Goal: Use online tool/utility: Use online tool/utility

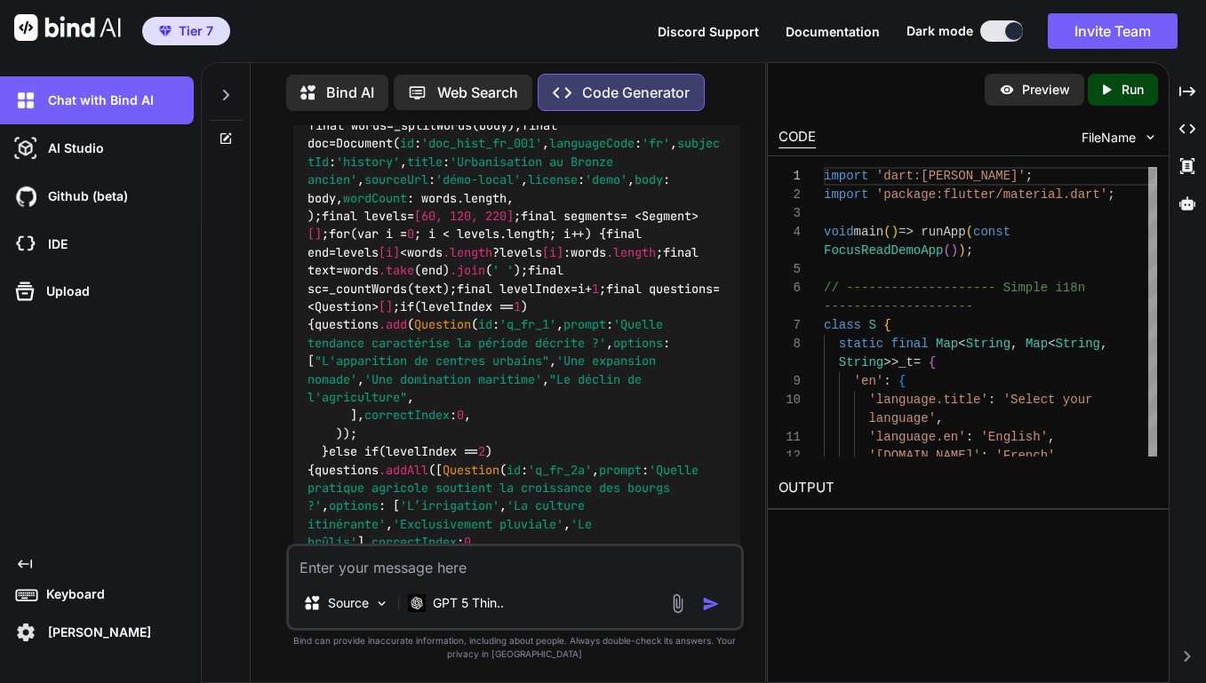
scroll to position [21878, 0]
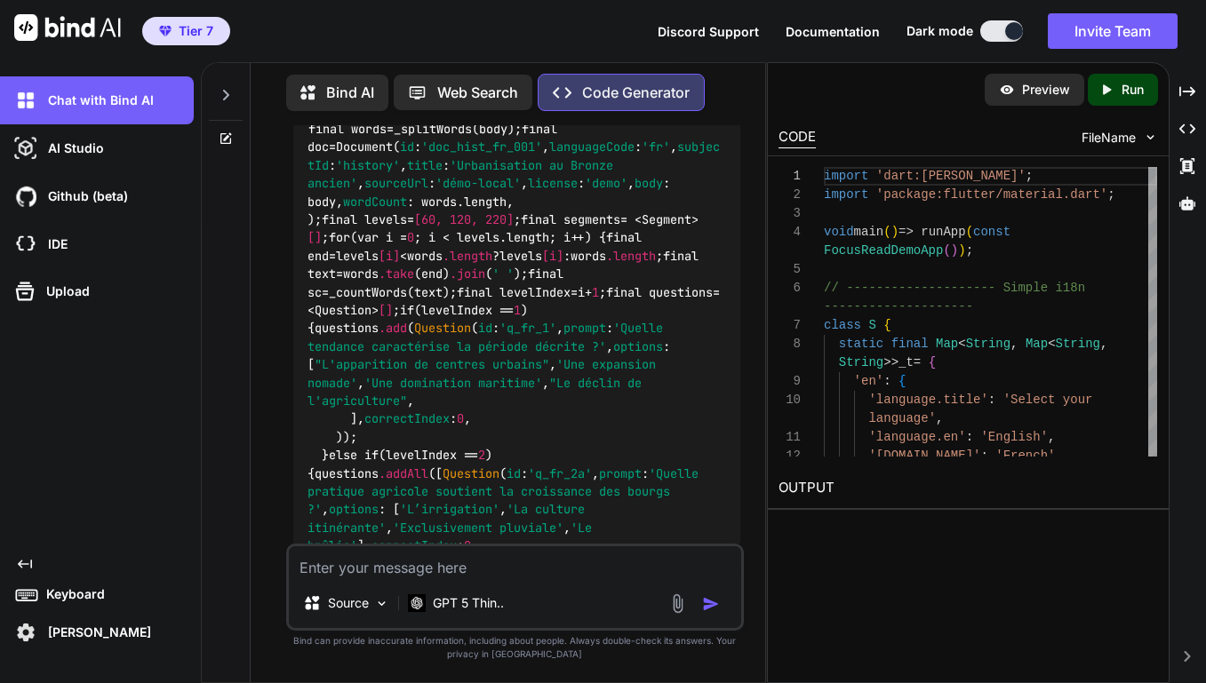
type textarea "x"
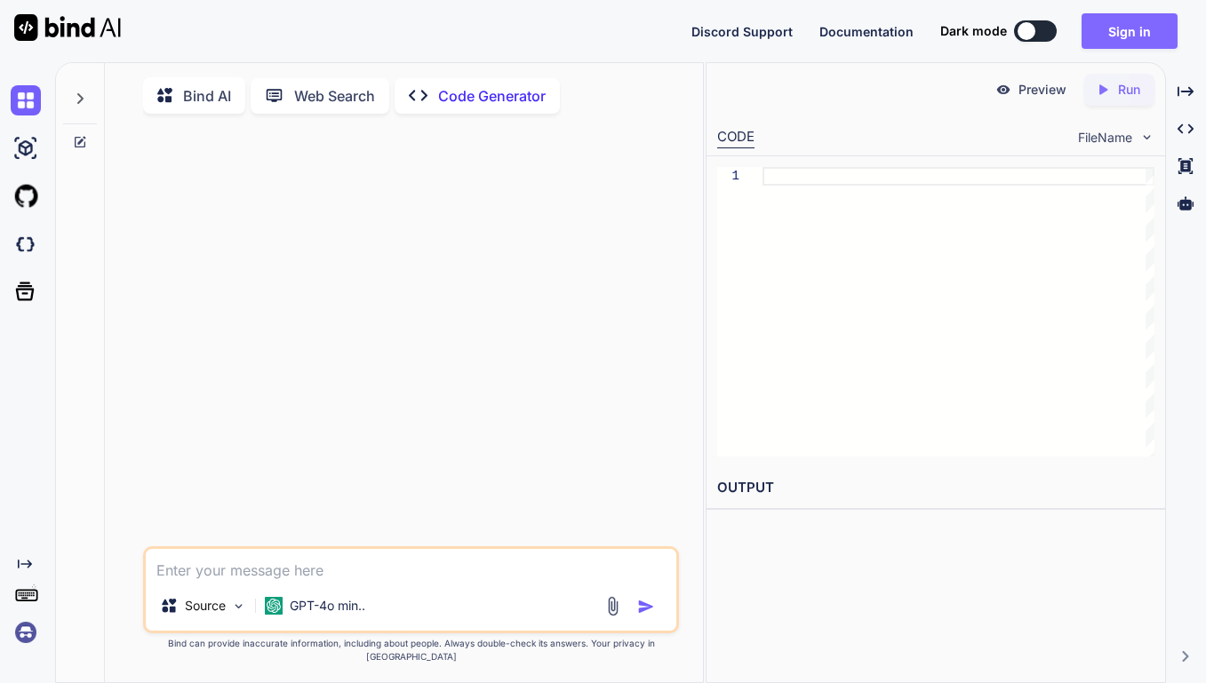
click at [1113, 42] on button "Sign in" at bounding box center [1129, 31] width 96 height 36
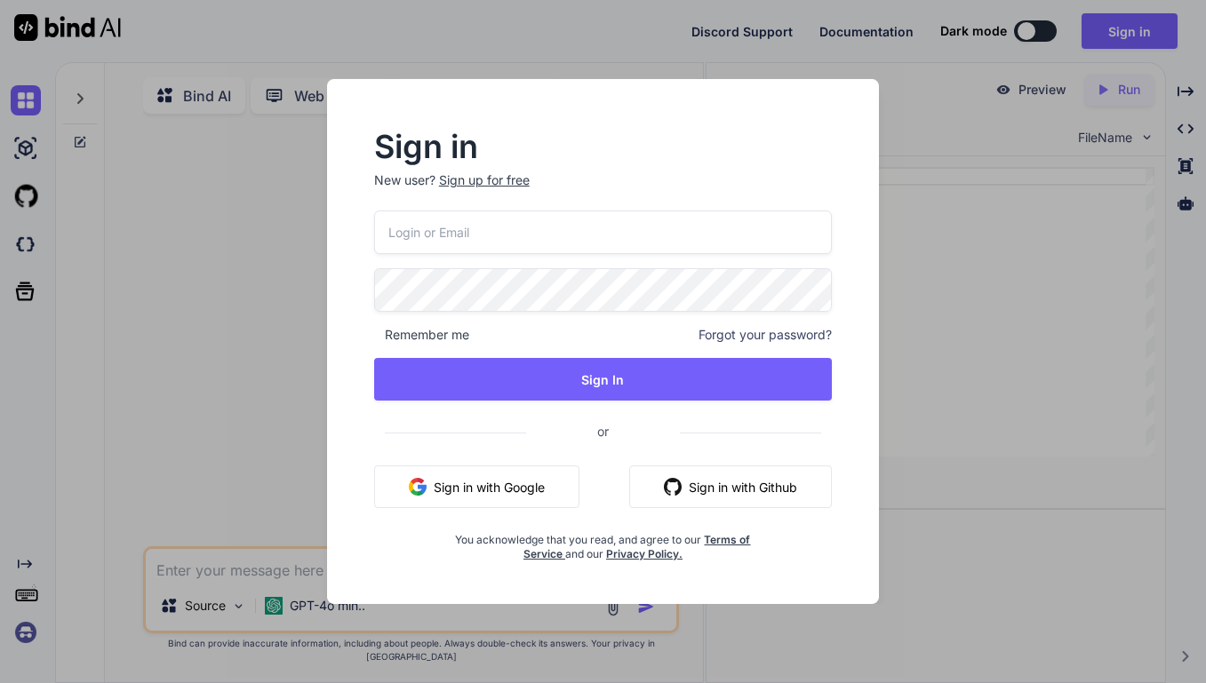
click at [480, 486] on button "Sign in with Google" at bounding box center [476, 487] width 205 height 43
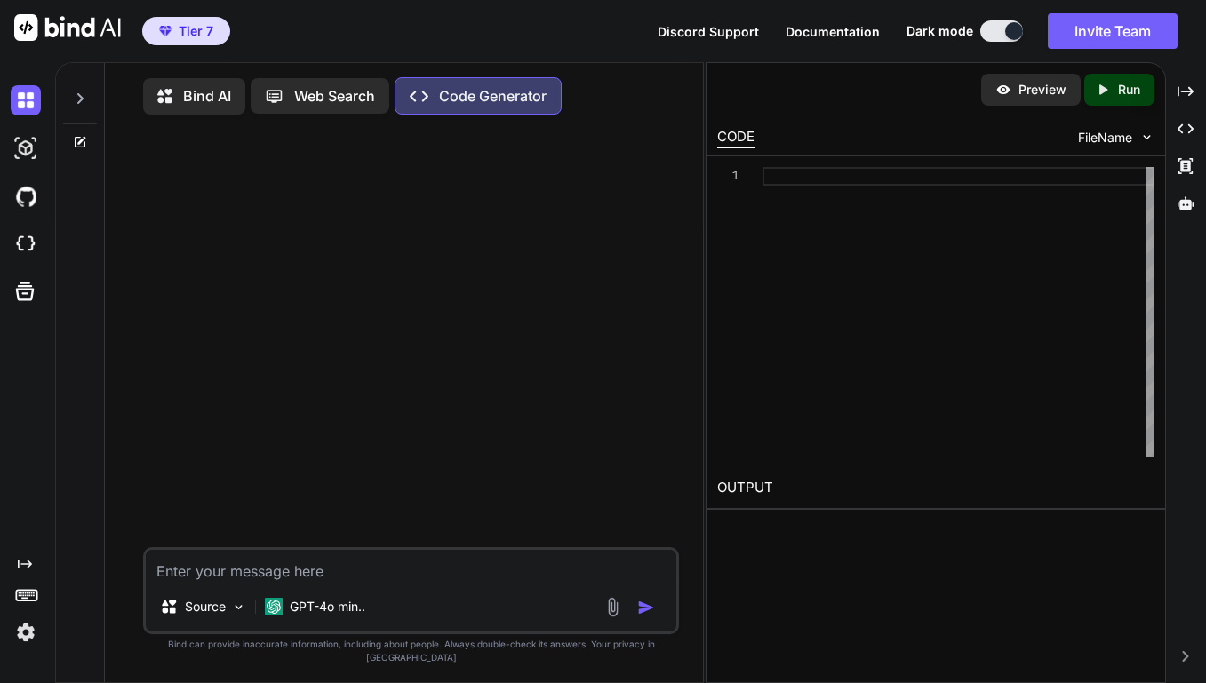
click at [78, 104] on icon at bounding box center [80, 99] width 14 height 14
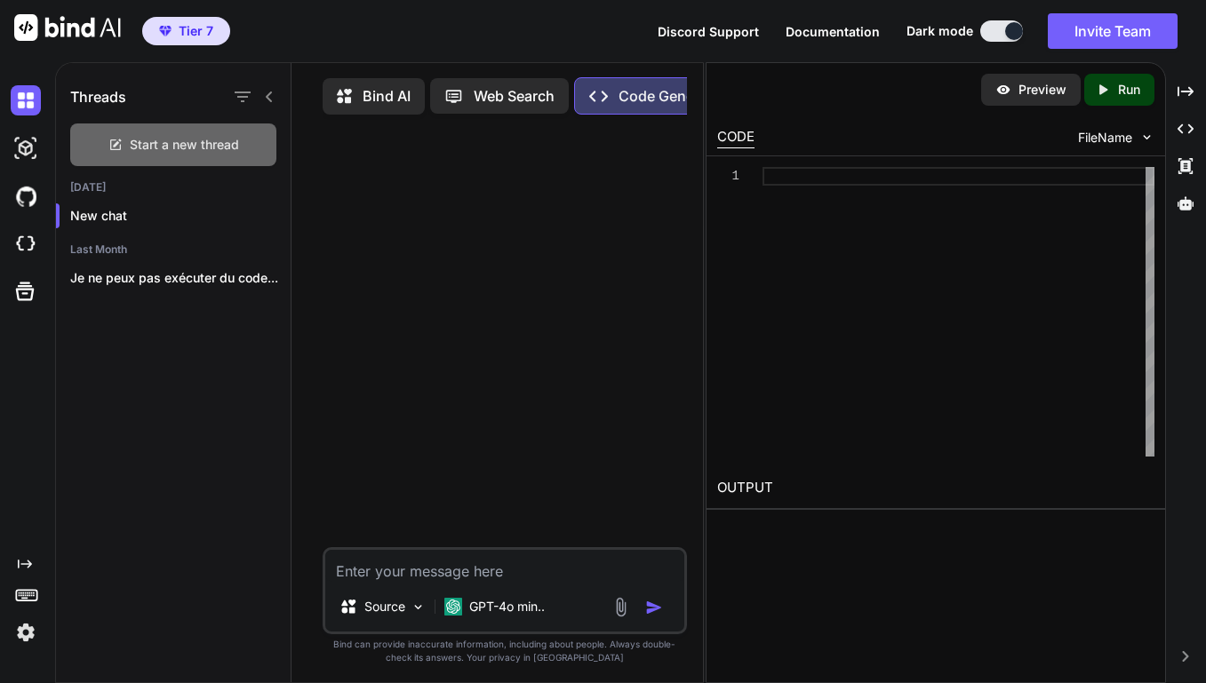
click at [120, 148] on icon at bounding box center [115, 145] width 11 height 11
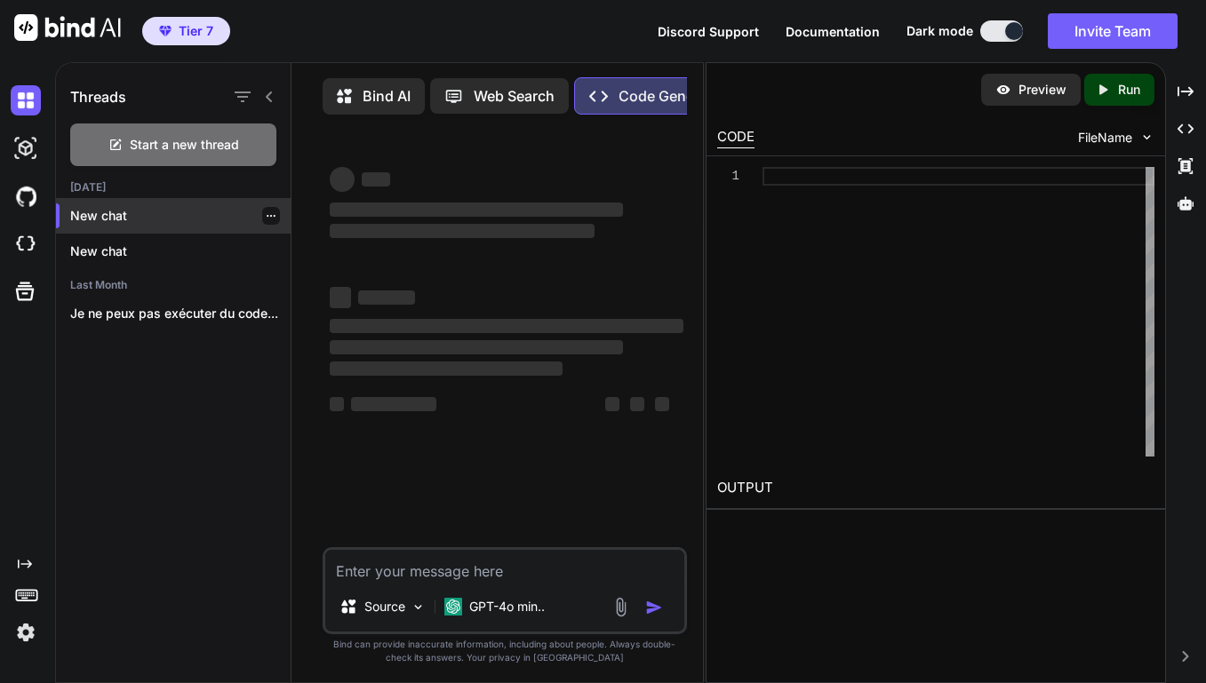
type textarea "x"
click at [120, 220] on p "New chat" at bounding box center [180, 216] width 220 height 18
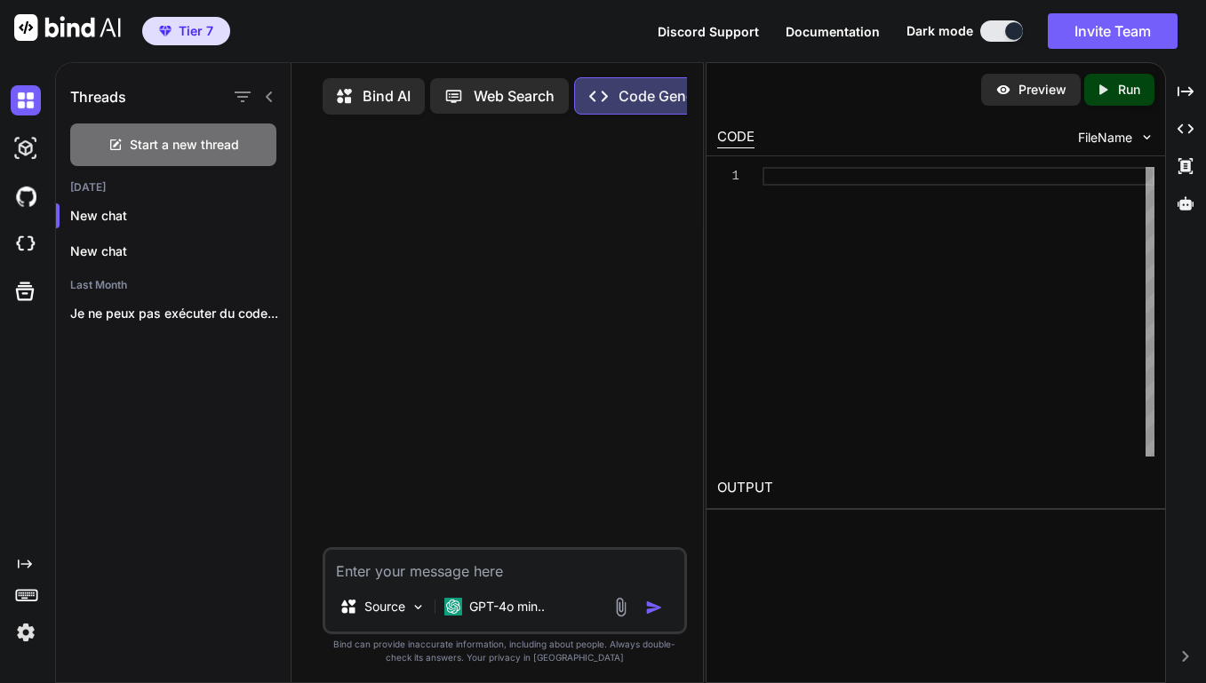
click at [443, 570] on textarea at bounding box center [504, 566] width 359 height 32
paste textarea "lo ipsu dolorsi ametcon 577 adipiscinge se doeiusmodte. ### in utlabo etd ma al…"
type textarea "lo ipsu dolorsi ametcon 577 adipiscinge se doeiusmodte. ### in utlabo etd ma al…"
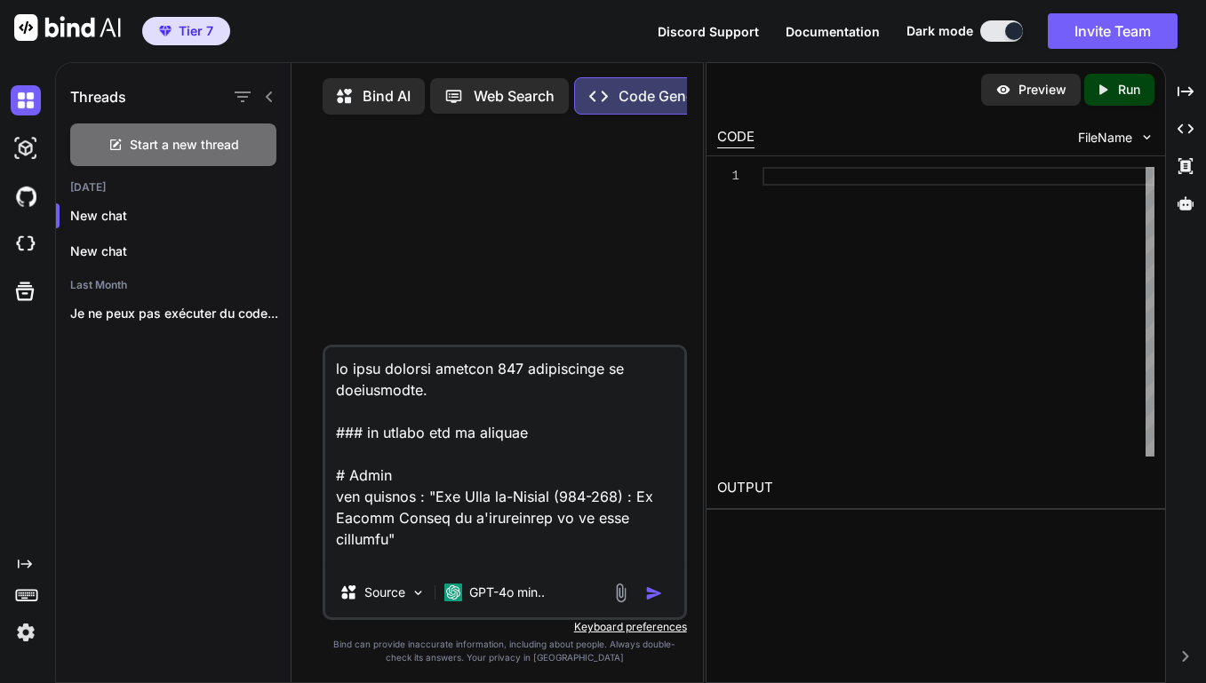
scroll to position [4650, 0]
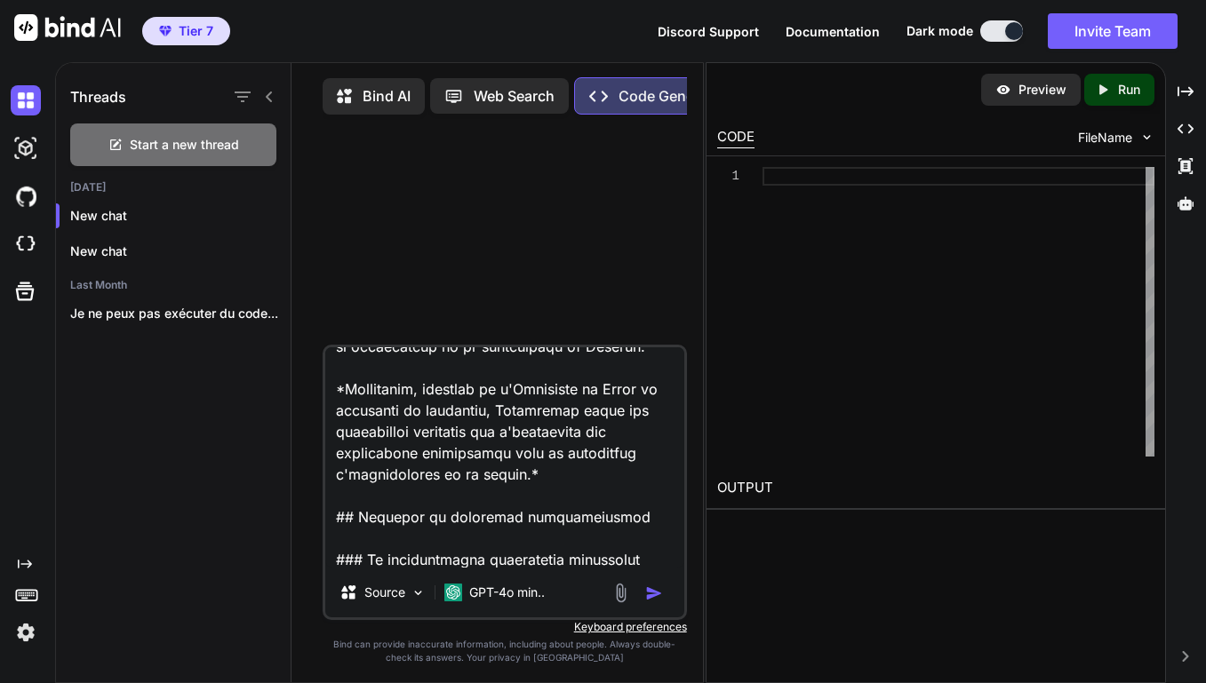
type textarea "x"
type textarea "lo ipsu dolorsi ametcon 577 adipiscinge se doeiusmodte. ### in utlabo etd ma al…"
click at [527, 602] on p "GPT-4o min.." at bounding box center [507, 593] width 76 height 18
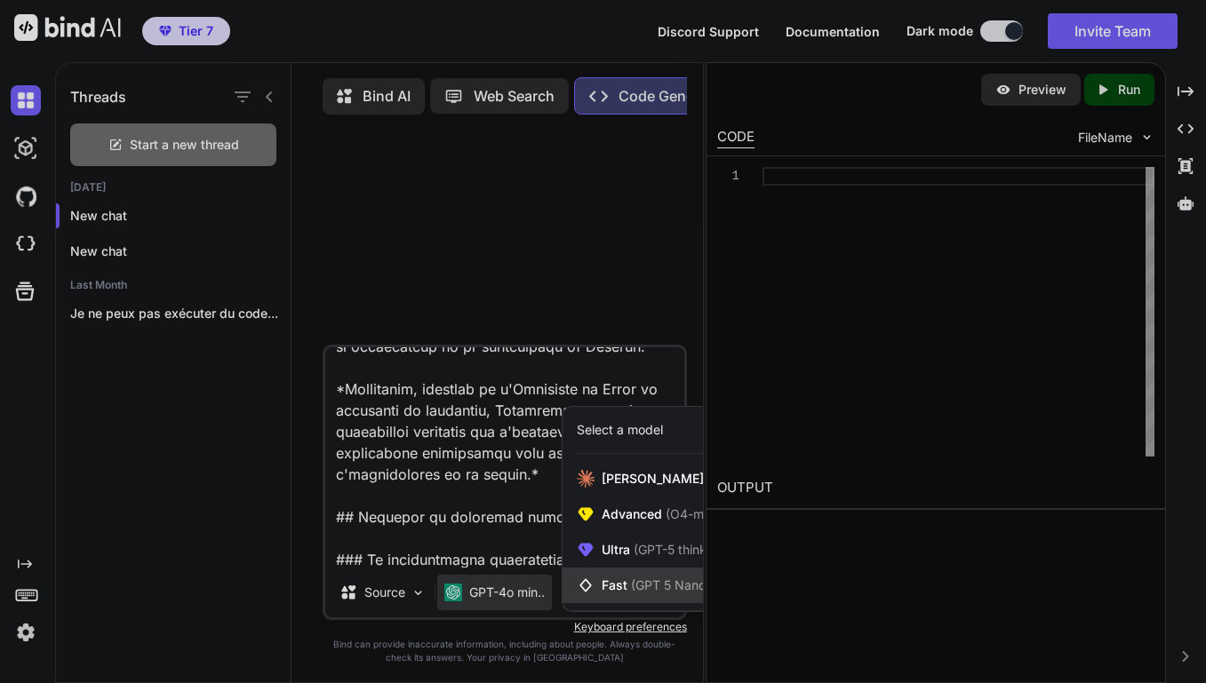
click at [624, 591] on span "Fast (GPT 5 Nano or Gemini 2.5 Flash)" at bounding box center [713, 586] width 222 height 18
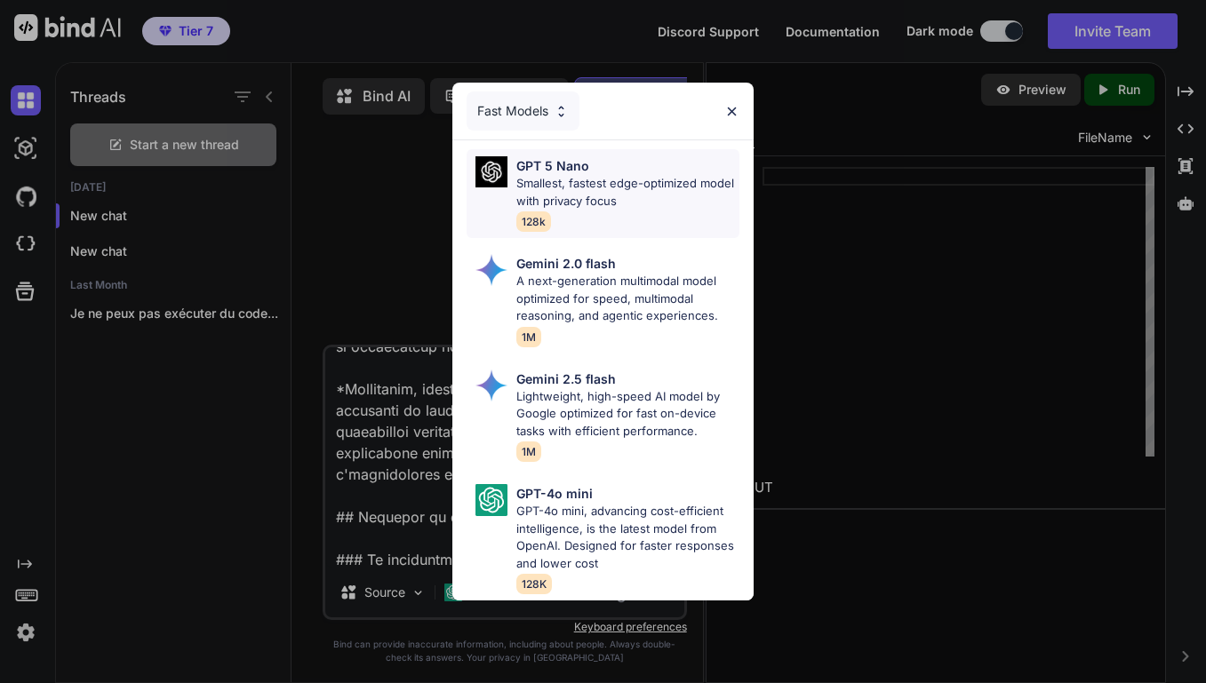
click at [588, 195] on p "Smallest, fastest edge-optimized model with privacy focus" at bounding box center [627, 192] width 223 height 35
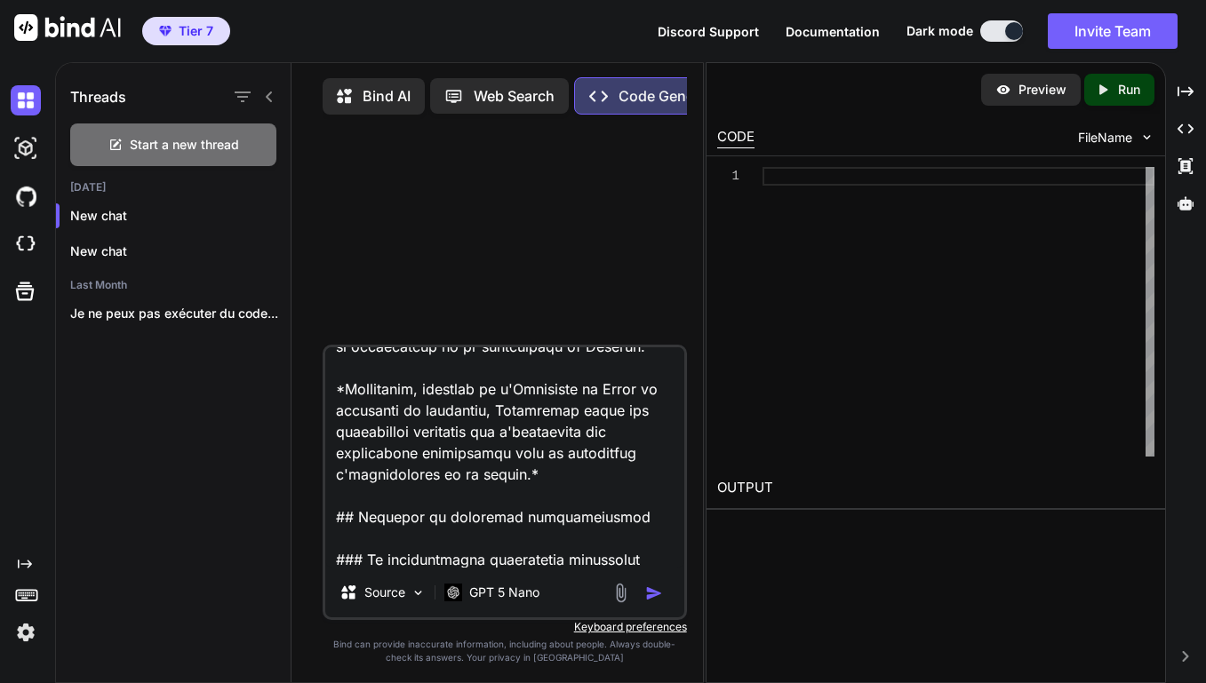
click at [652, 595] on img "button" at bounding box center [654, 594] width 18 height 18
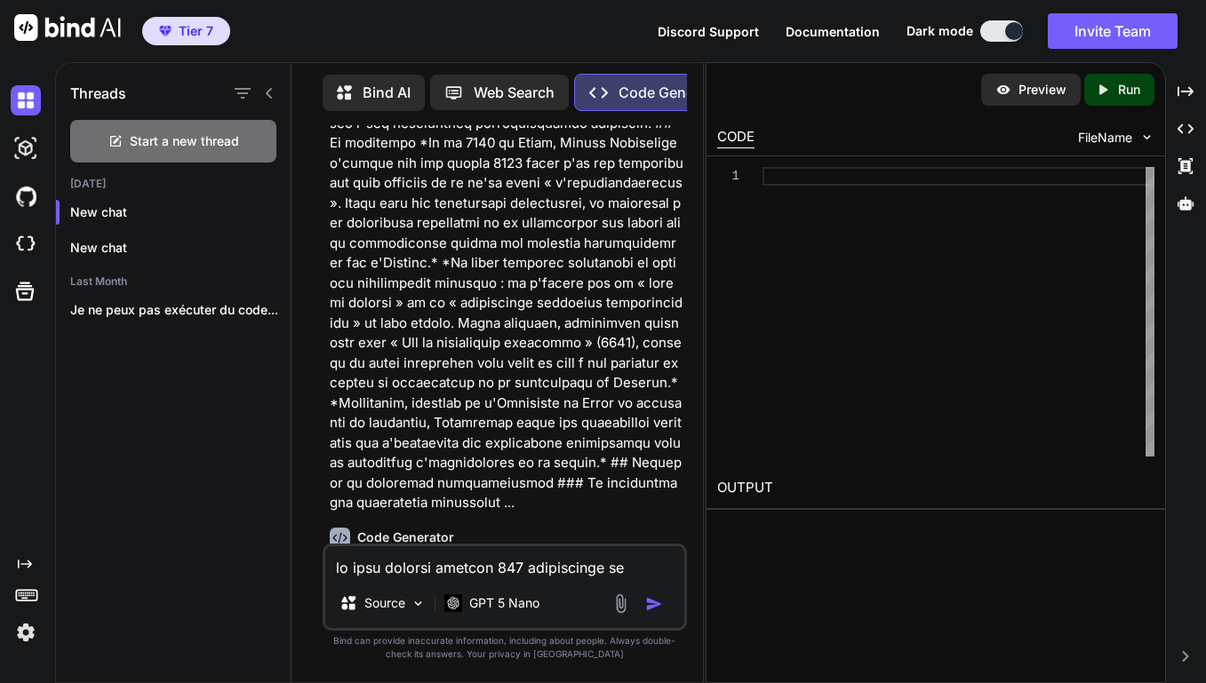
scroll to position [2309, 0]
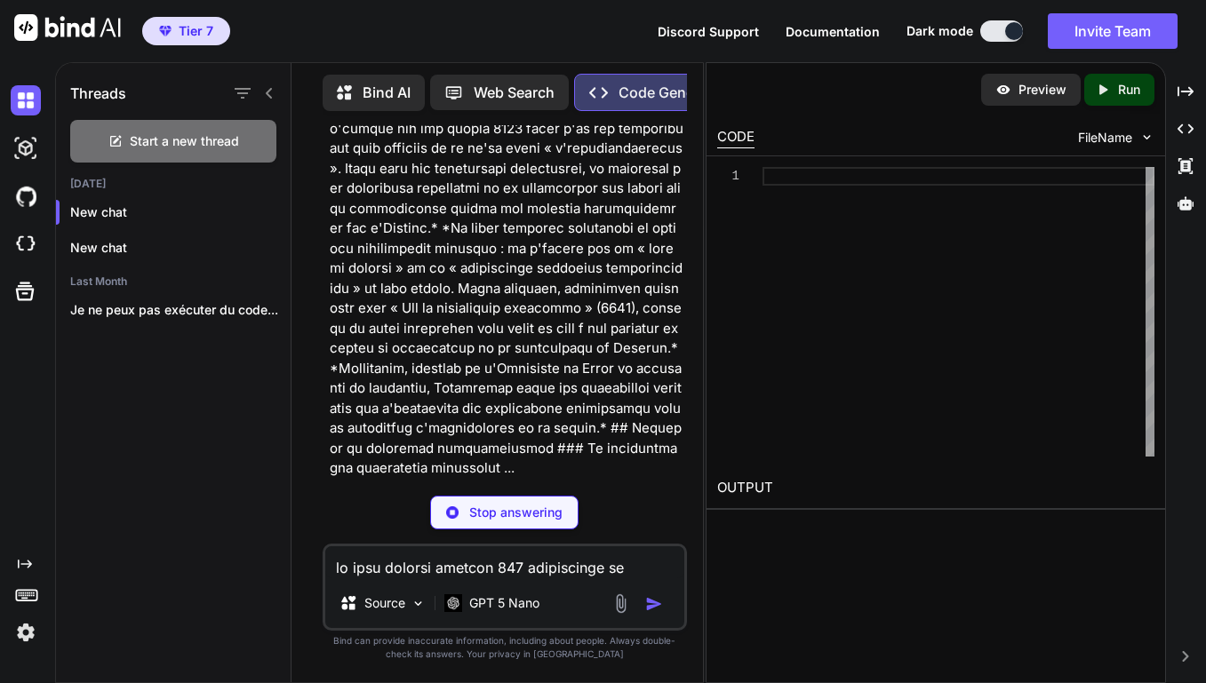
type textarea "x"
